Goal: Register for event/course

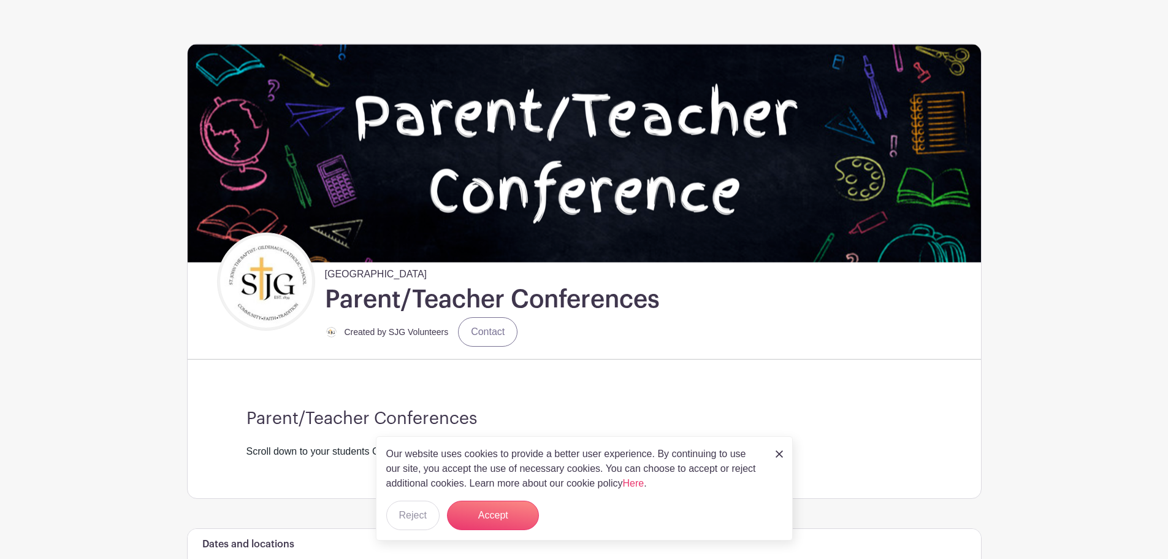
scroll to position [184, 0]
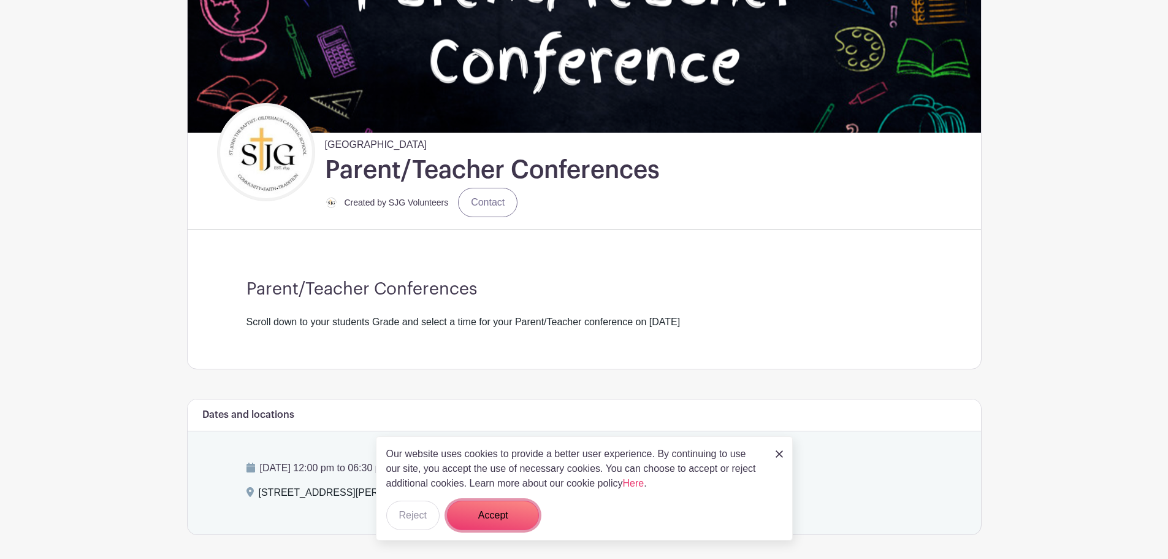
click at [506, 516] on button "Accept" at bounding box center [493, 514] width 92 height 29
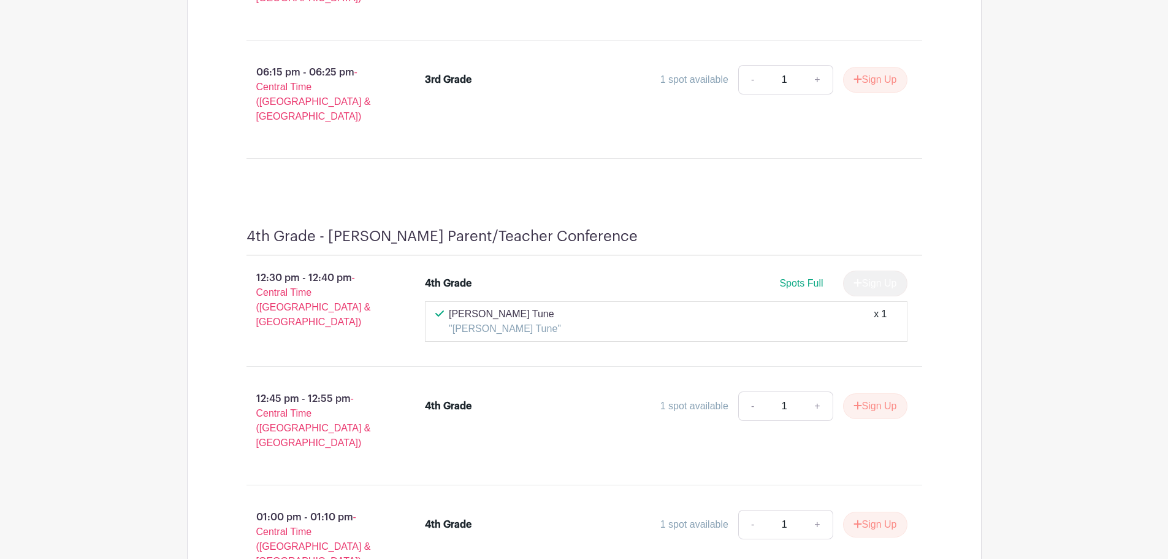
scroll to position [16680, 0]
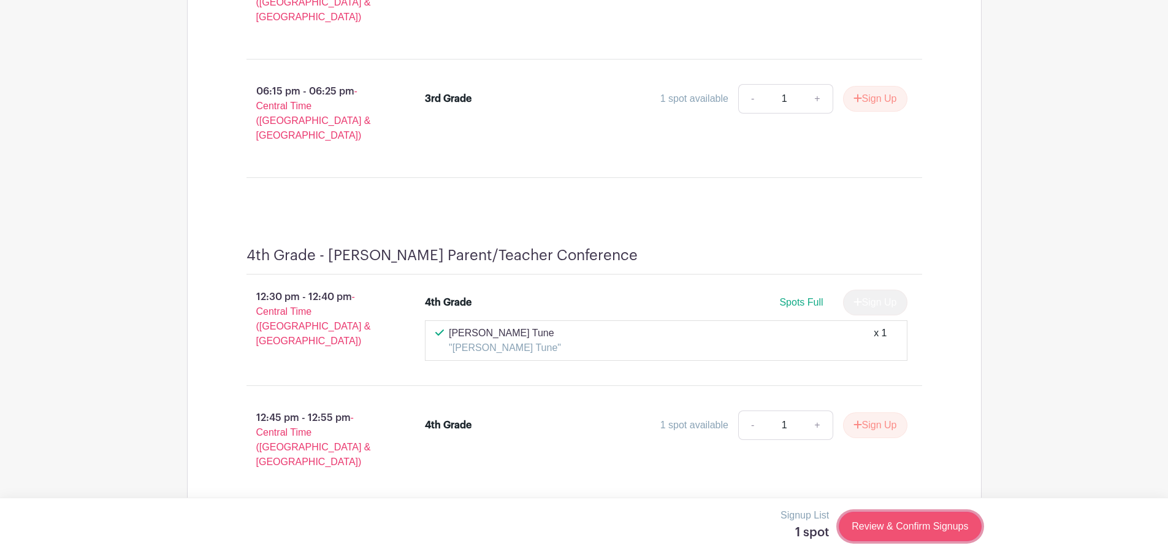
click at [951, 531] on link "Review & Confirm Signups" at bounding box center [910, 525] width 142 height 29
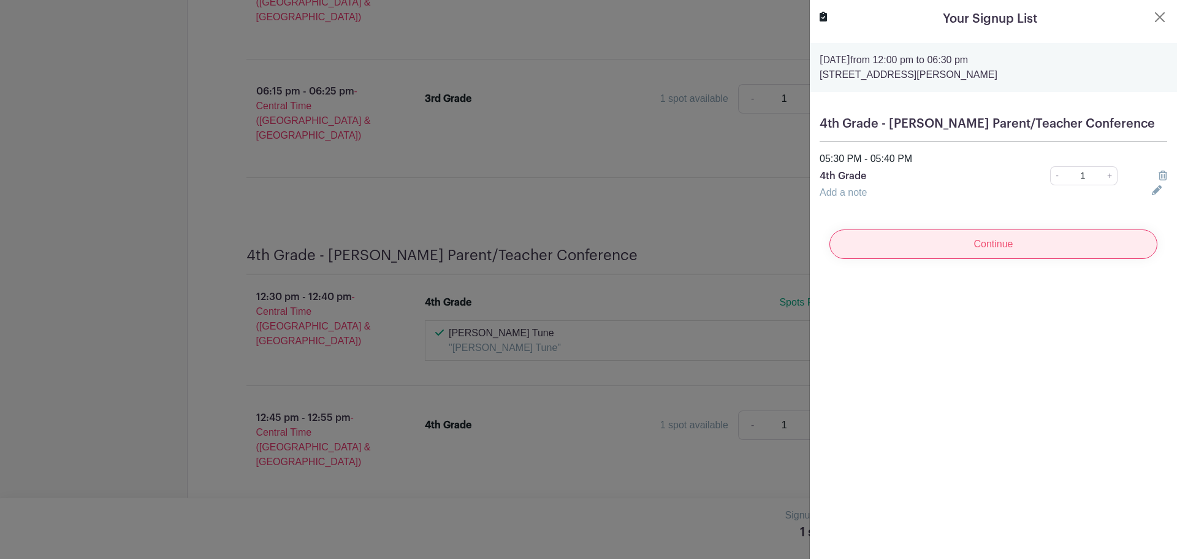
click at [970, 253] on input "Continue" at bounding box center [994, 243] width 328 height 29
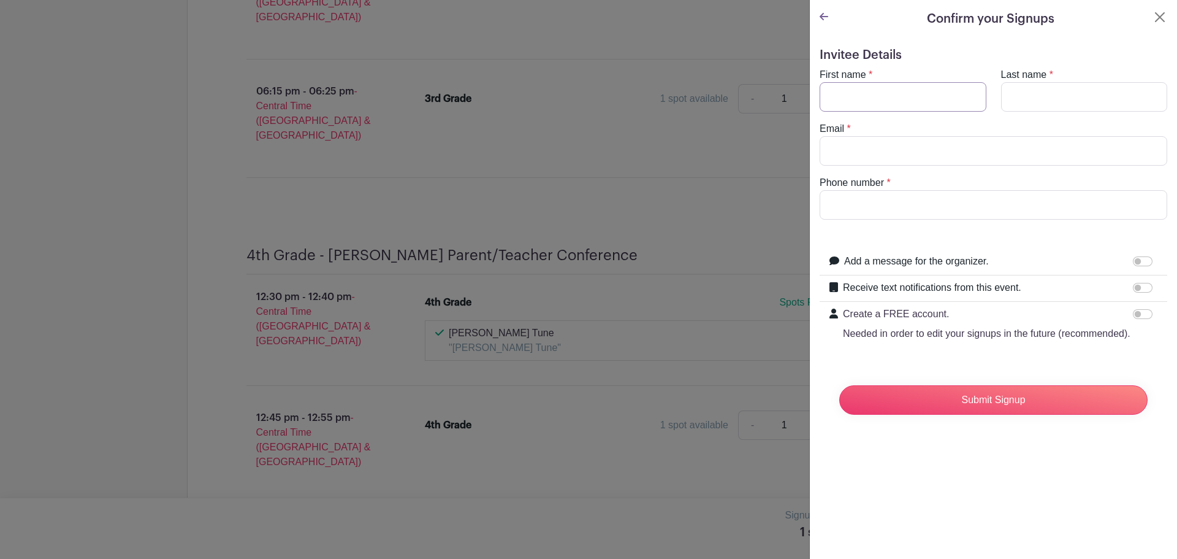
click at [865, 85] on input "First name" at bounding box center [903, 96] width 167 height 29
type input "[PERSON_NAME]"
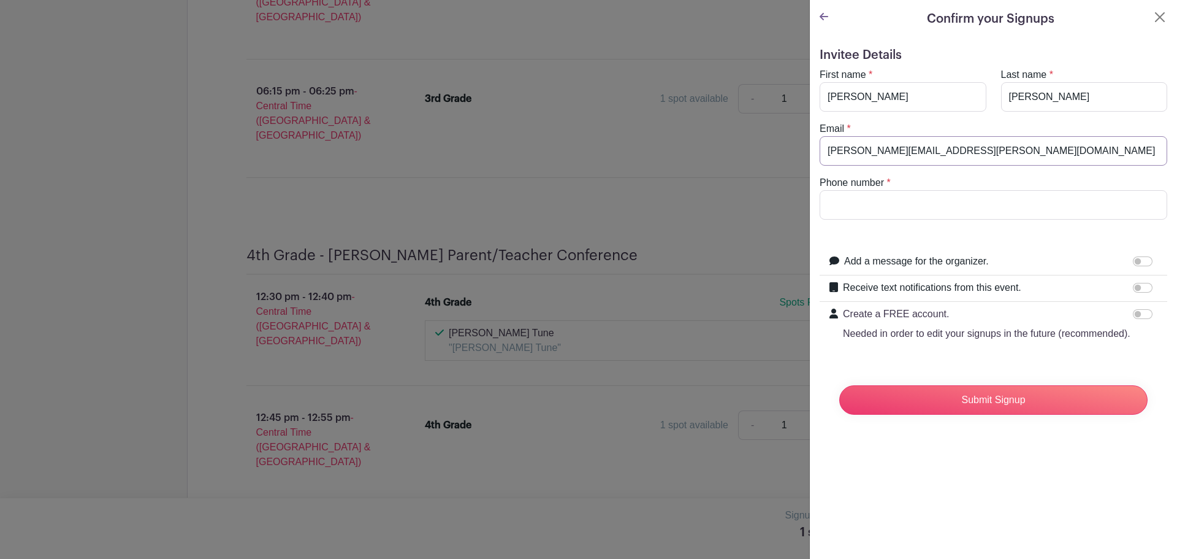
type input "[PERSON_NAME][EMAIL_ADDRESS][PERSON_NAME][DOMAIN_NAME]"
type input "3143024359"
click at [941, 415] on input "Submit Signup" at bounding box center [993, 399] width 308 height 29
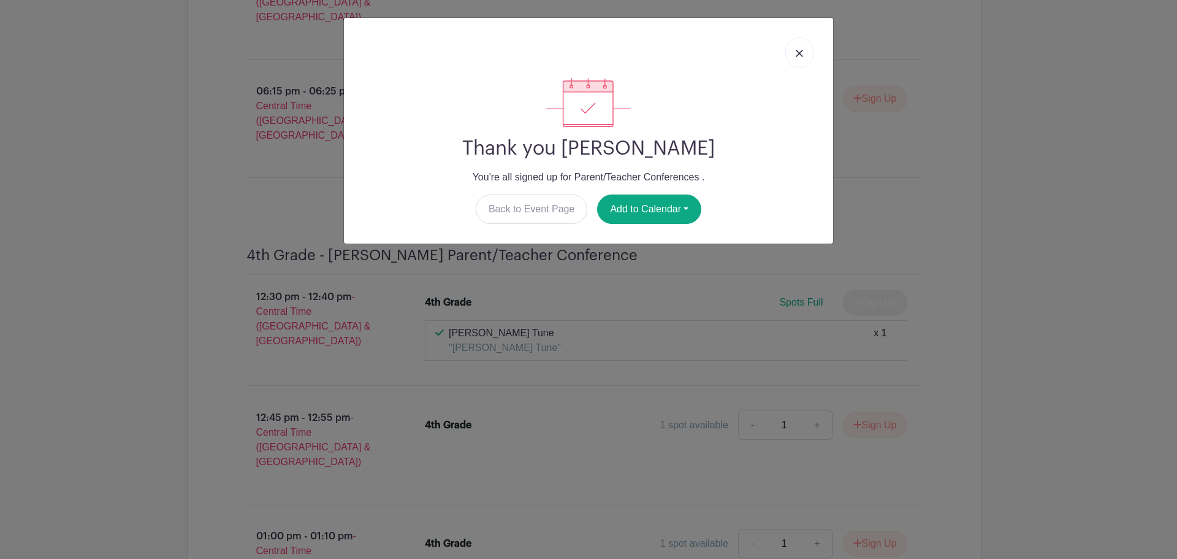
click at [807, 48] on link at bounding box center [800, 52] width 28 height 31
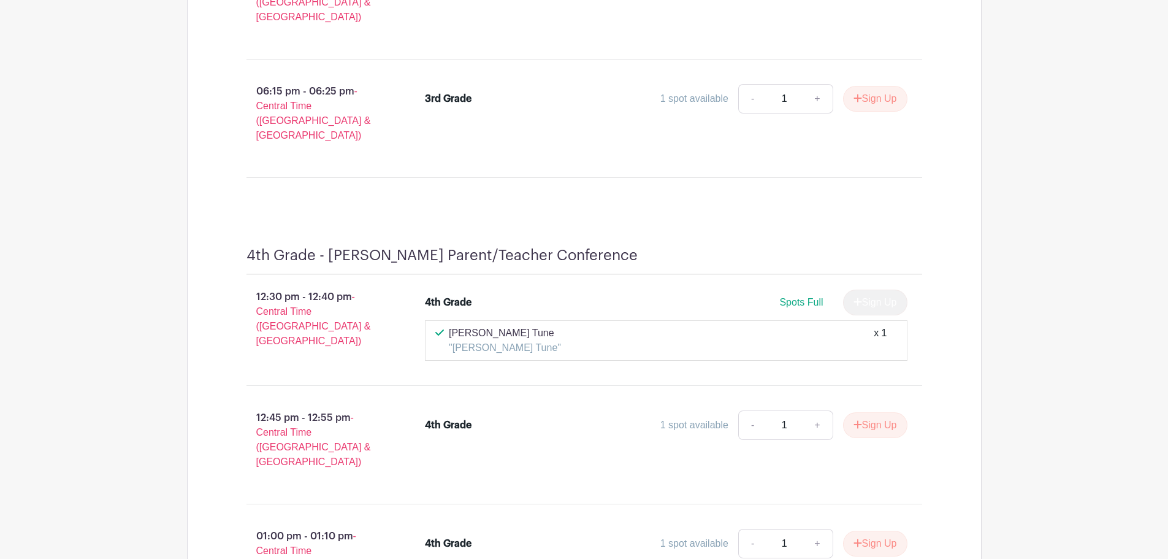
scroll to position [16682, 0]
